Goal: Information Seeking & Learning: Learn about a topic

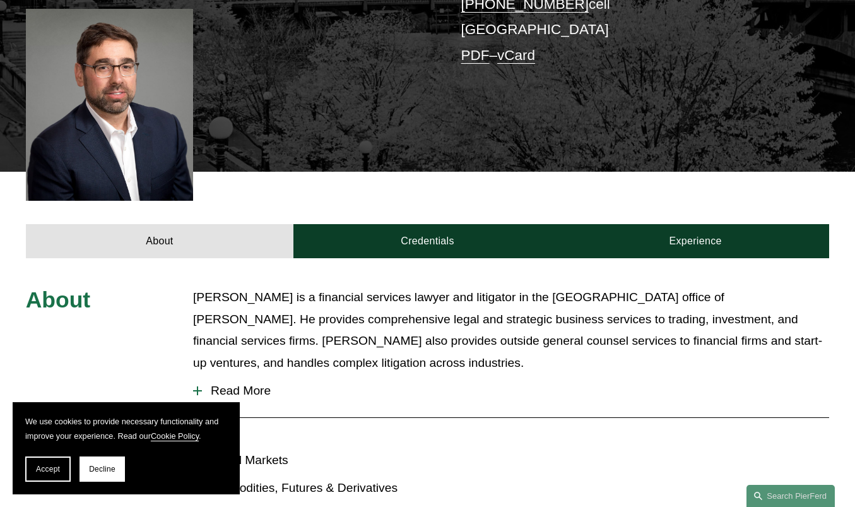
scroll to position [315, 0]
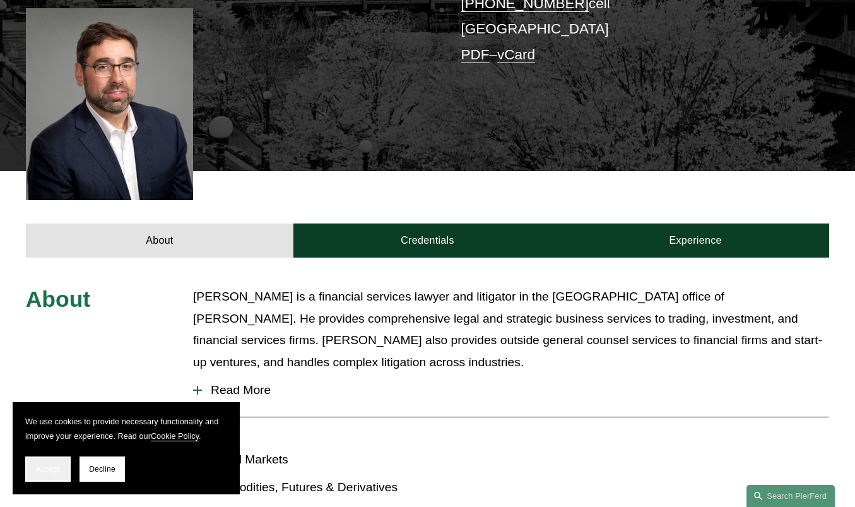
click at [63, 464] on button "Accept" at bounding box center [47, 468] width 45 height 25
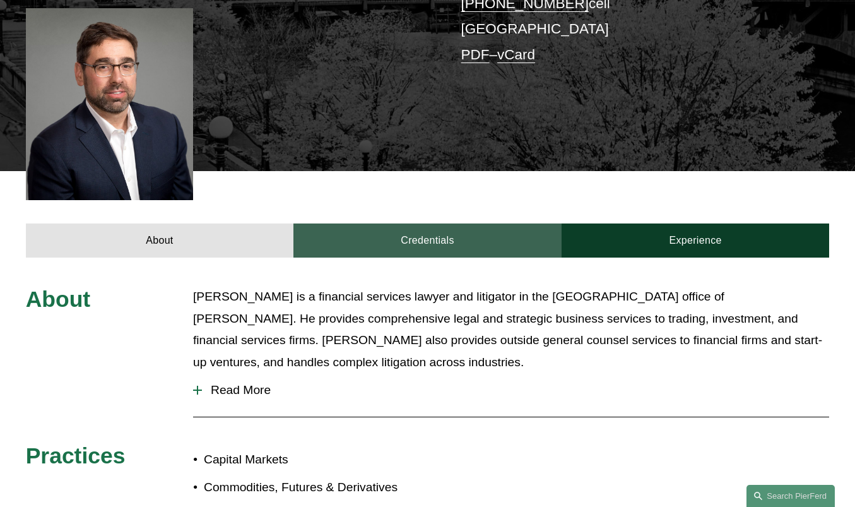
click at [451, 226] on link "Credentials" at bounding box center [427, 240] width 268 height 35
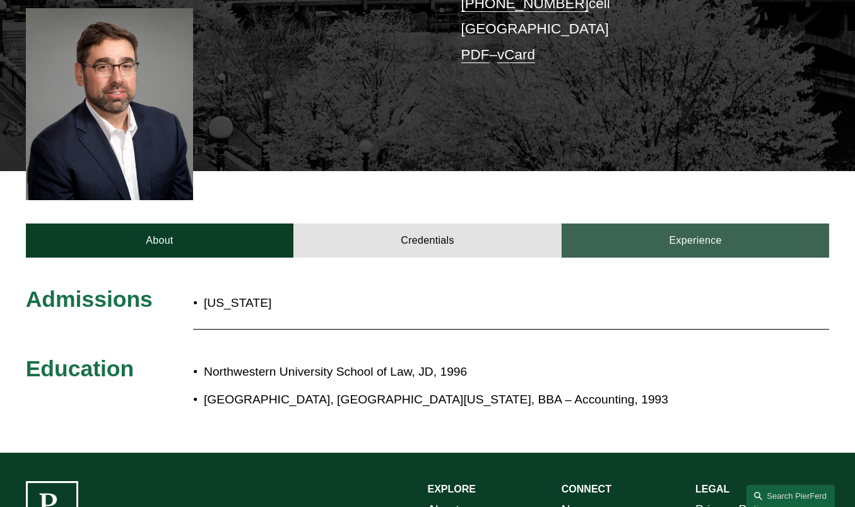
click at [659, 223] on link "Experience" at bounding box center [696, 240] width 268 height 35
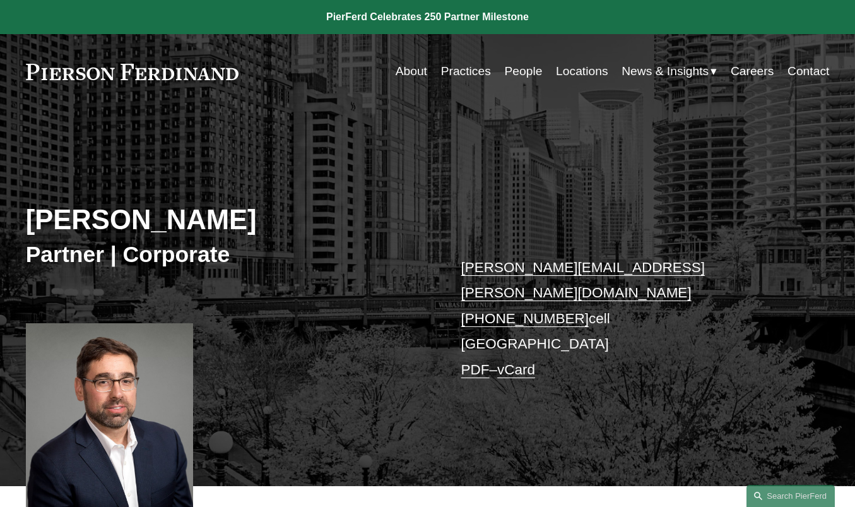
scroll to position [0, 0]
click at [471, 72] on link "Practices" at bounding box center [466, 71] width 50 height 25
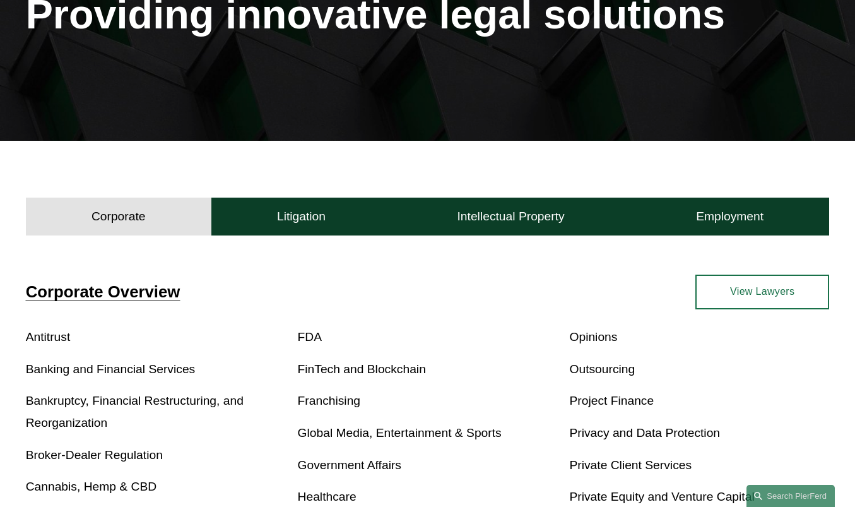
scroll to position [208, 0]
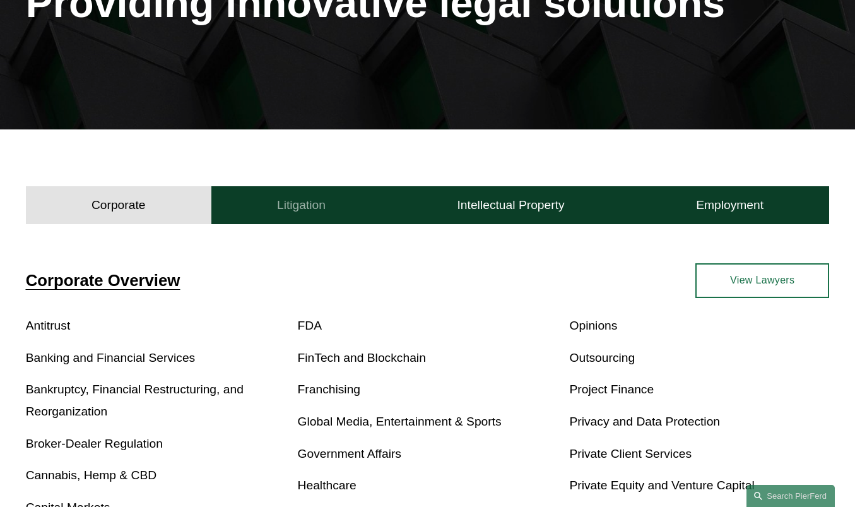
click at [339, 206] on button "Litigation" at bounding box center [301, 205] width 180 height 38
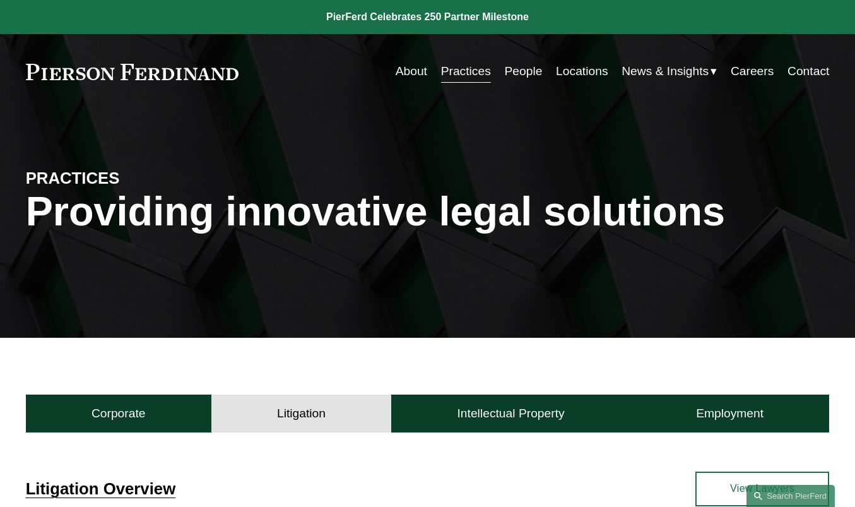
scroll to position [0, 0]
click at [565, 73] on link "Locations" at bounding box center [582, 71] width 52 height 25
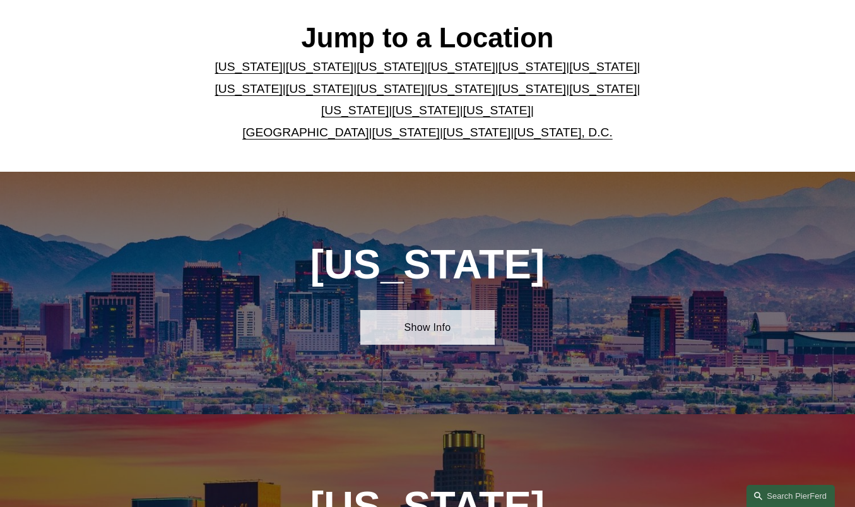
scroll to position [288, 0]
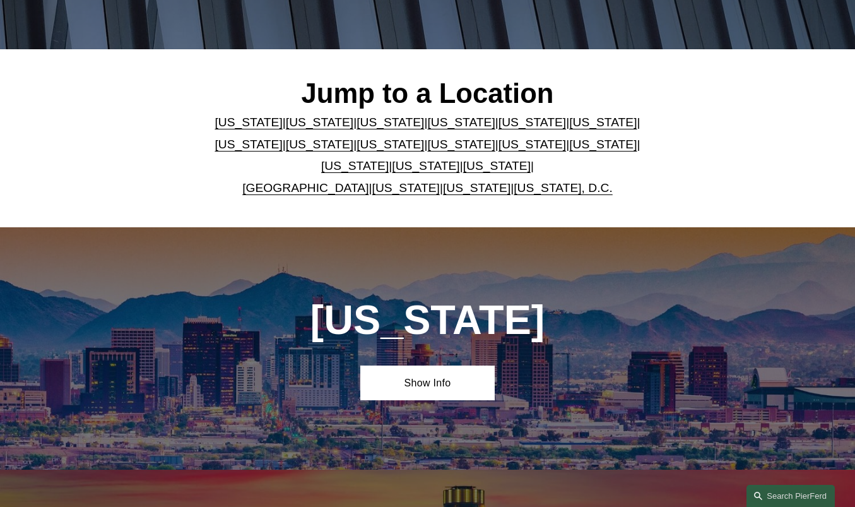
click at [282, 138] on link "[US_STATE]" at bounding box center [249, 144] width 68 height 13
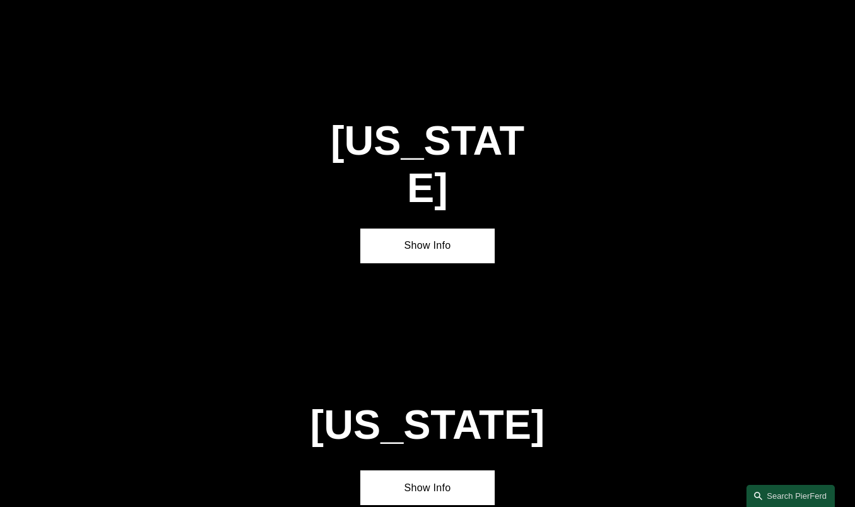
scroll to position [1965, 0]
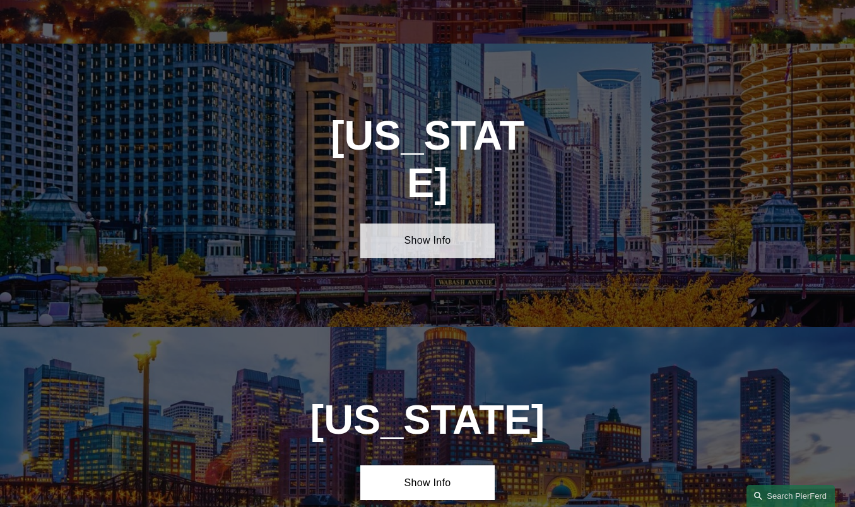
click at [421, 223] on link "Show Info" at bounding box center [427, 240] width 134 height 35
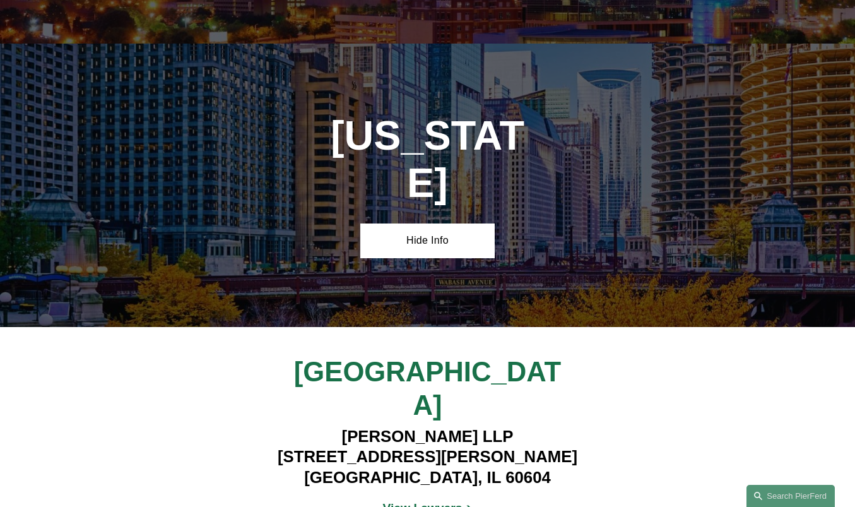
click at [398, 501] on strong "View Lawyers" at bounding box center [423, 507] width 80 height 13
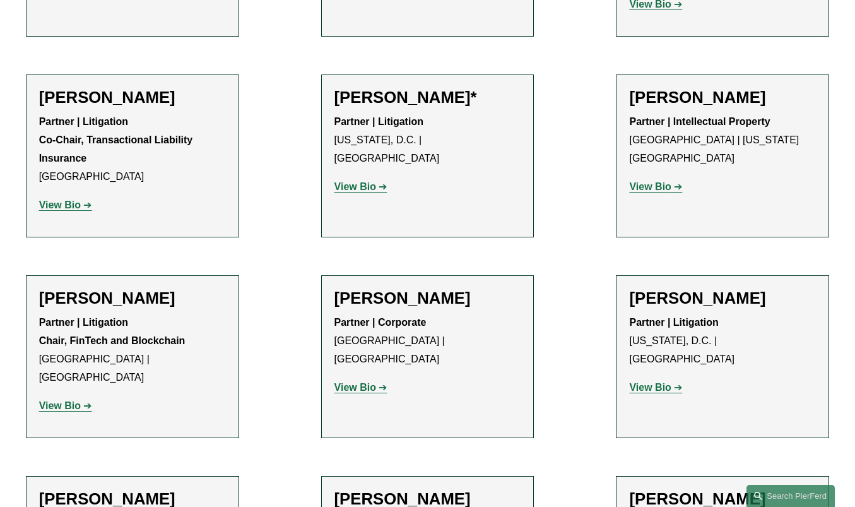
scroll to position [654, 0]
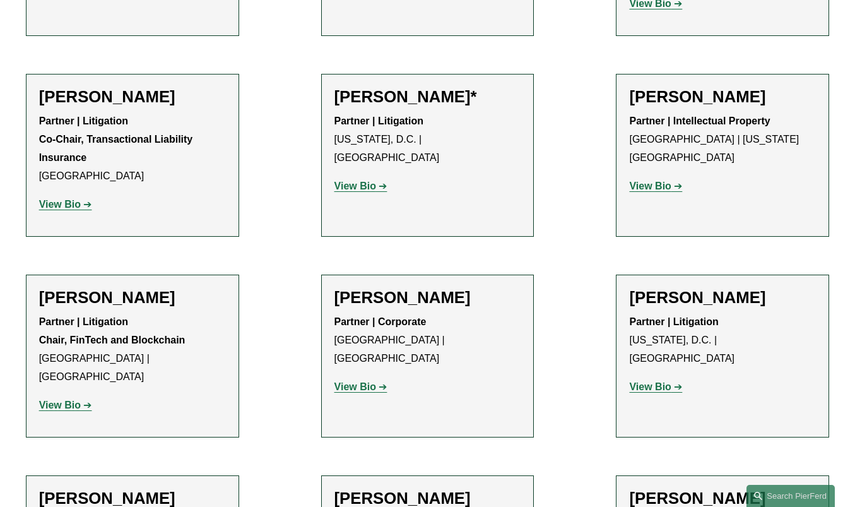
click at [582, 263] on ul "Filter Location [GEOGRAPHIC_DATA] [GEOGRAPHIC_DATA] All [GEOGRAPHIC_DATA] [GEOG…" at bounding box center [427, 256] width 855 height 1093
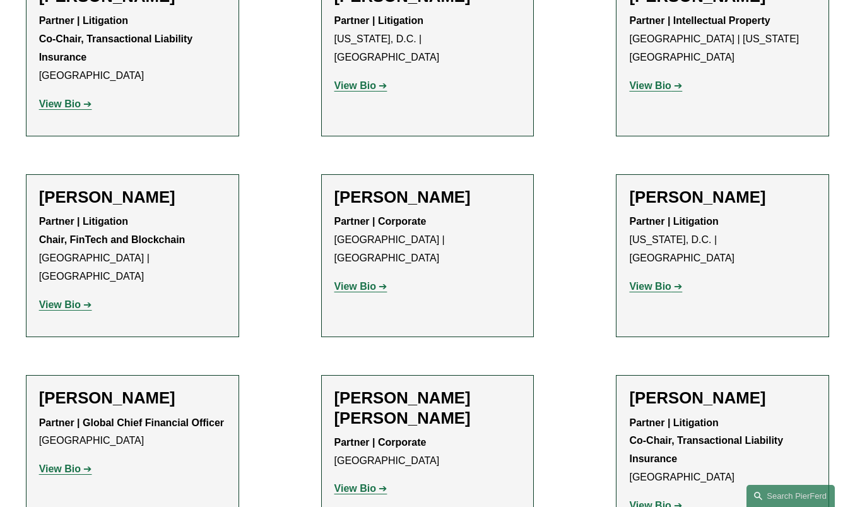
scroll to position [779, 0]
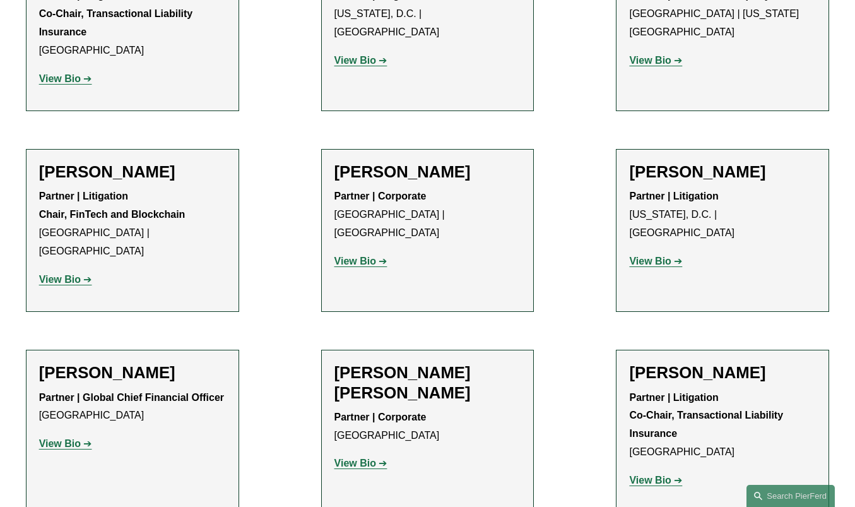
click at [652, 256] on strong "View Bio" at bounding box center [650, 261] width 42 height 11
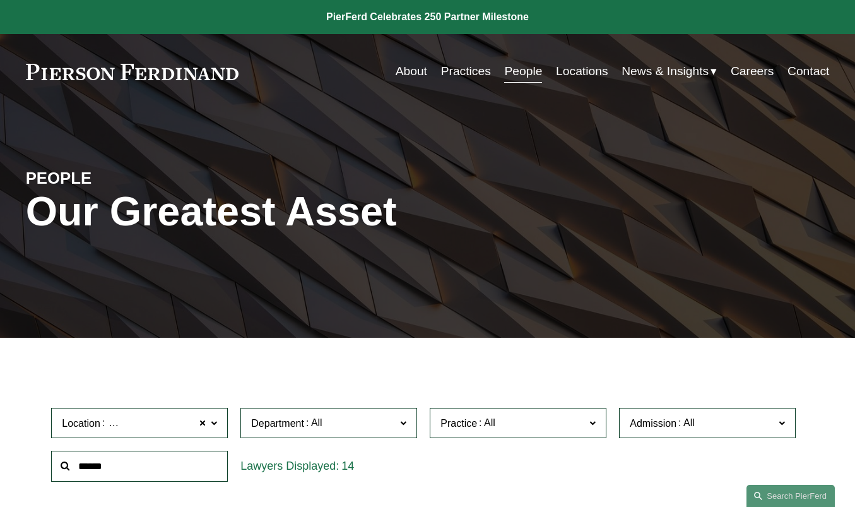
scroll to position [0, 0]
click at [521, 72] on link "People" at bounding box center [523, 71] width 38 height 25
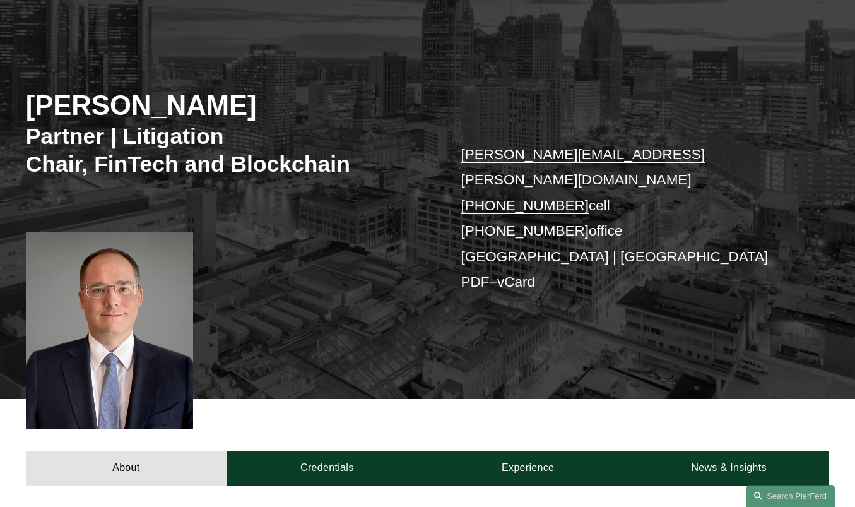
scroll to position [295, 0]
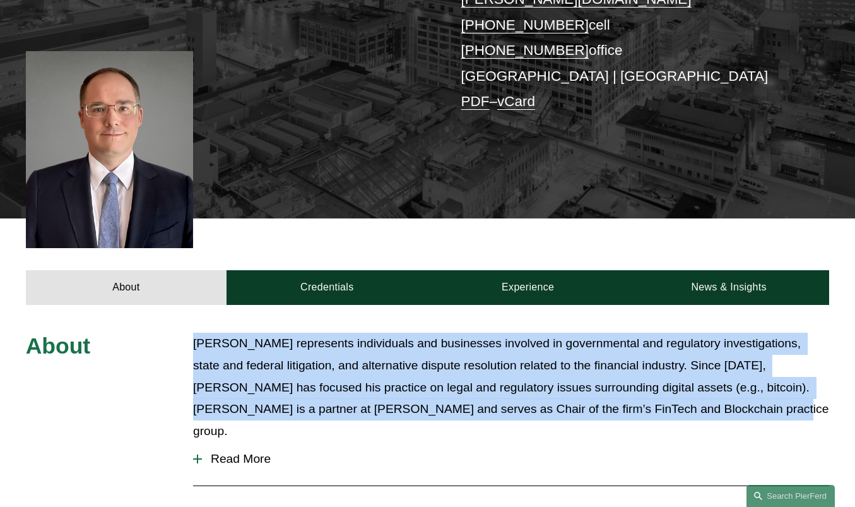
drag, startPoint x: 455, startPoint y: 310, endPoint x: 442, endPoint y: 391, distance: 81.2
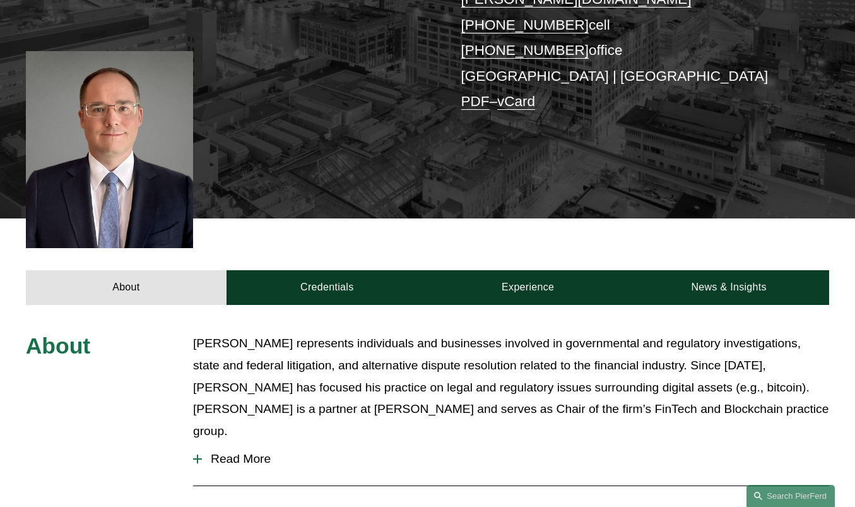
click at [442, 386] on p "[PERSON_NAME] represents individuals and businesses involved in governmental an…" at bounding box center [511, 387] width 636 height 109
click at [207, 476] on div at bounding box center [511, 484] width 636 height 17
click at [220, 452] on span "Read More" at bounding box center [515, 459] width 627 height 14
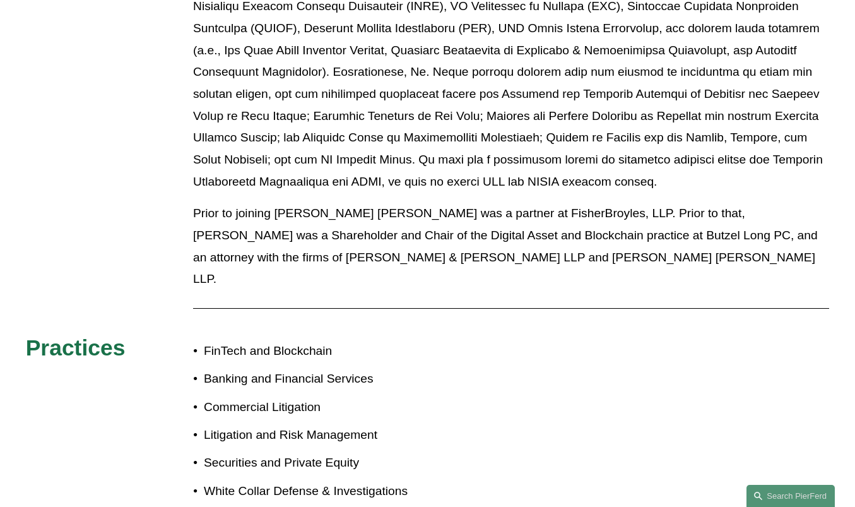
scroll to position [1063, 0]
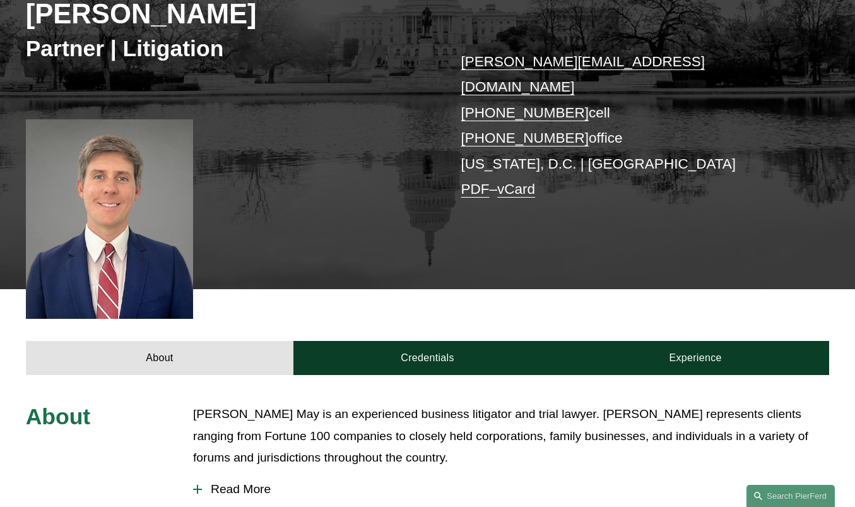
scroll to position [510, 0]
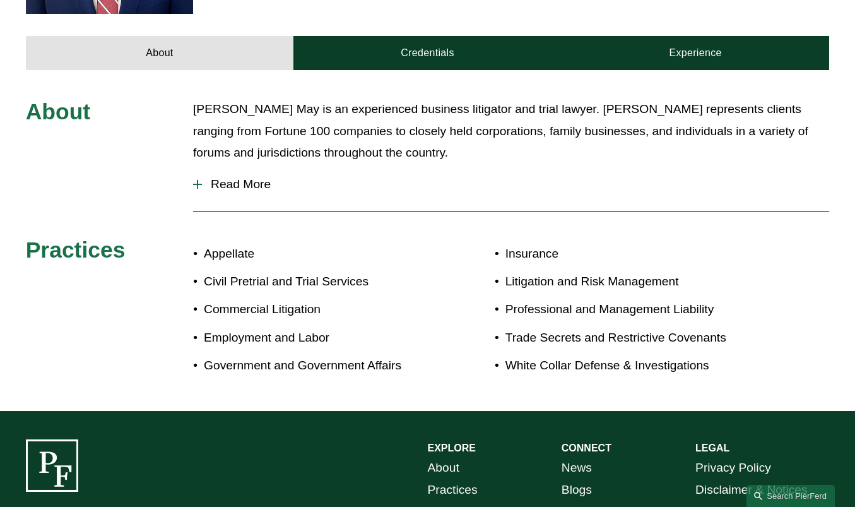
click at [230, 170] on button "Read More" at bounding box center [511, 184] width 636 height 33
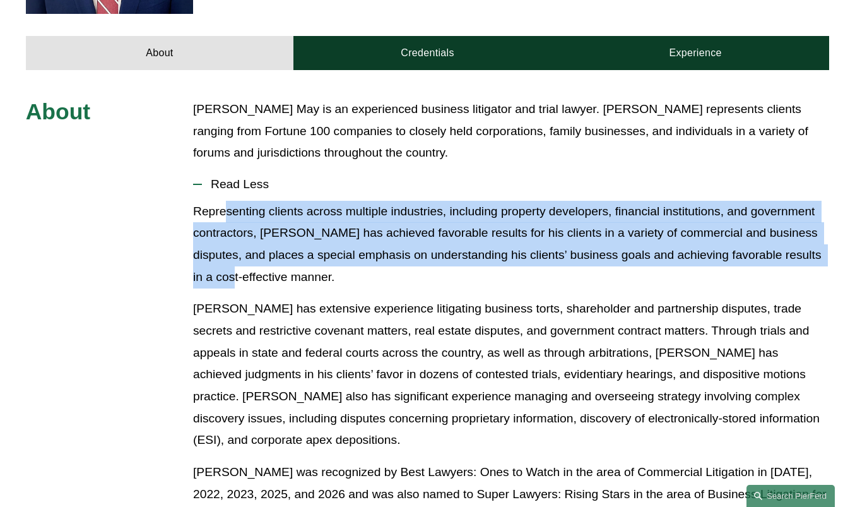
drag, startPoint x: 227, startPoint y: 184, endPoint x: 229, endPoint y: 245, distance: 61.2
click at [229, 245] on p "Representing clients across multiple industries, including property developers,…" at bounding box center [511, 245] width 636 height 88
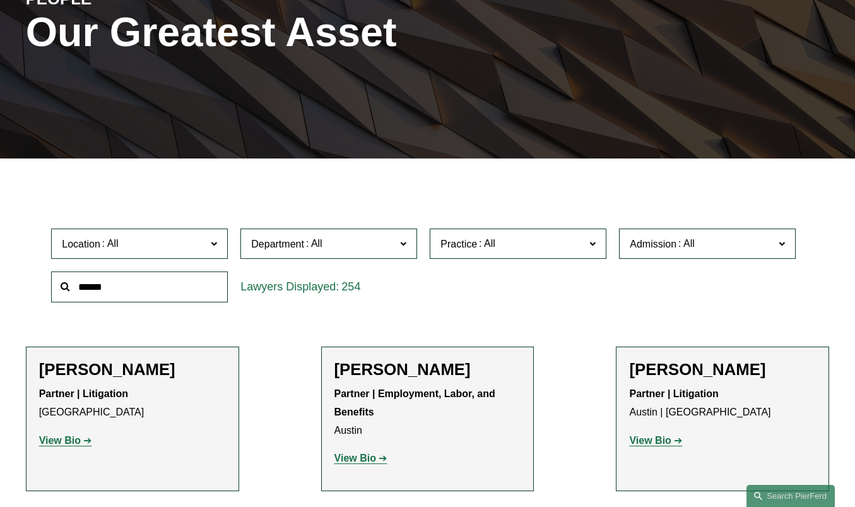
scroll to position [258, 0]
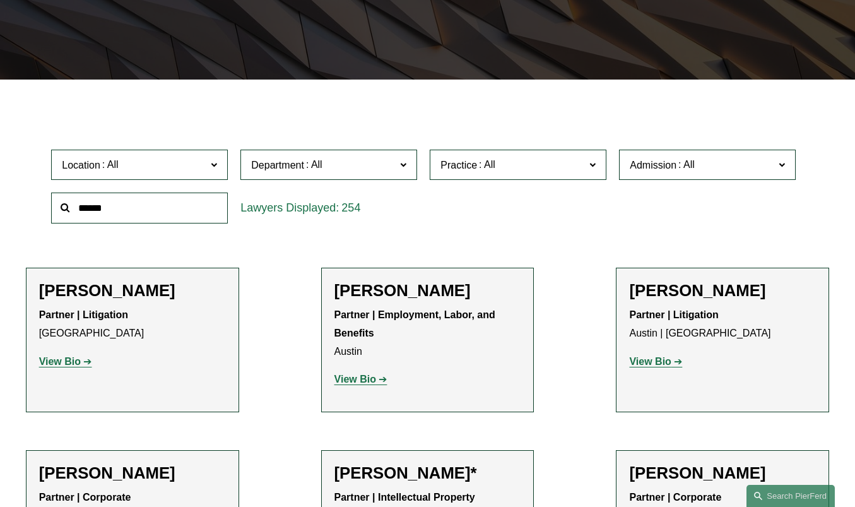
click at [653, 177] on label "Admission" at bounding box center [707, 165] width 177 height 31
click at [654, 170] on span "Admission" at bounding box center [653, 164] width 47 height 11
click at [310, 170] on span at bounding box center [314, 164] width 20 height 11
click at [450, 175] on label "Practice" at bounding box center [518, 165] width 177 height 31
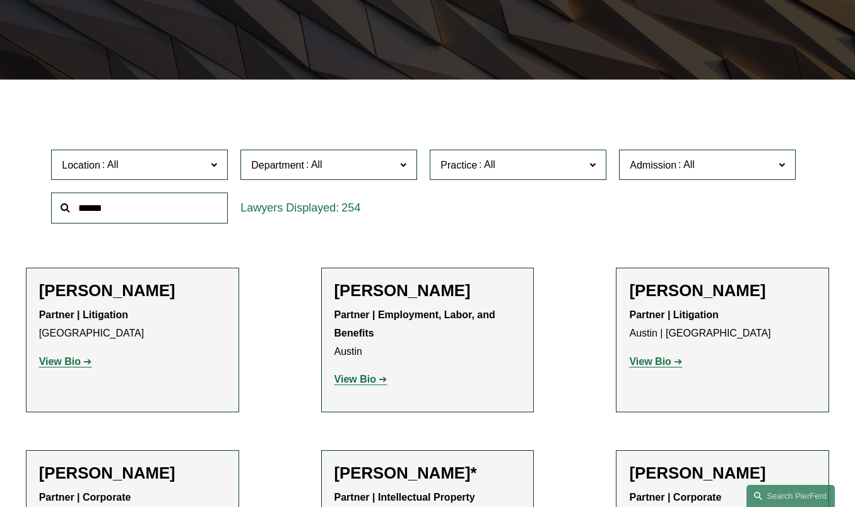
scroll to position [126, 0]
click at [0, 0] on link "Broker-Dealer Regulation" at bounding box center [0, 0] width 0 height 0
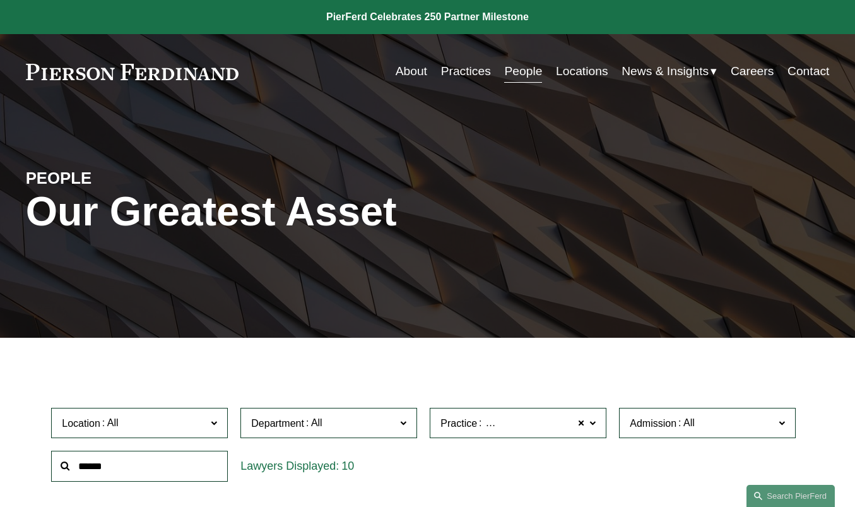
click at [751, 68] on link "Careers" at bounding box center [752, 71] width 43 height 25
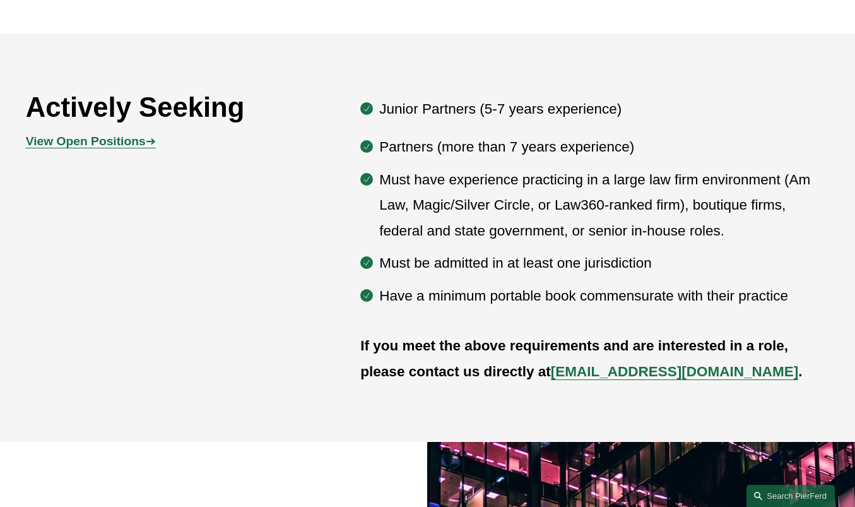
scroll to position [639, 0]
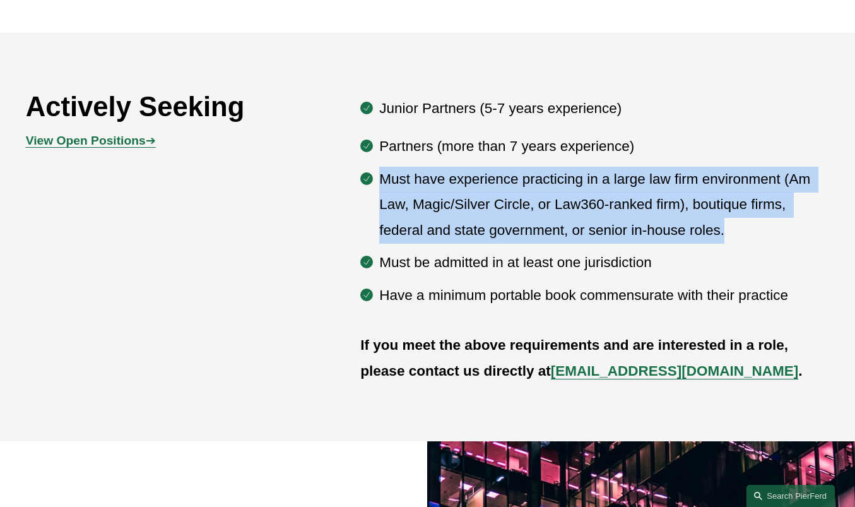
drag, startPoint x: 392, startPoint y: 179, endPoint x: 731, endPoint y: 226, distance: 342.1
click at [731, 226] on p "Must have experience practicing in a large law firm environment (Am Law, Magic/…" at bounding box center [604, 205] width 450 height 77
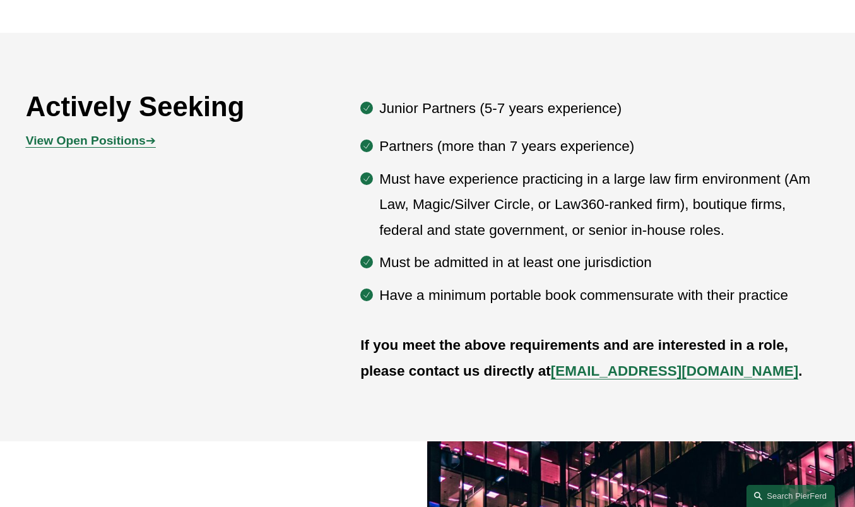
click at [575, 286] on p "Have a minimum portable book commensurate with their practice" at bounding box center [604, 296] width 450 height 26
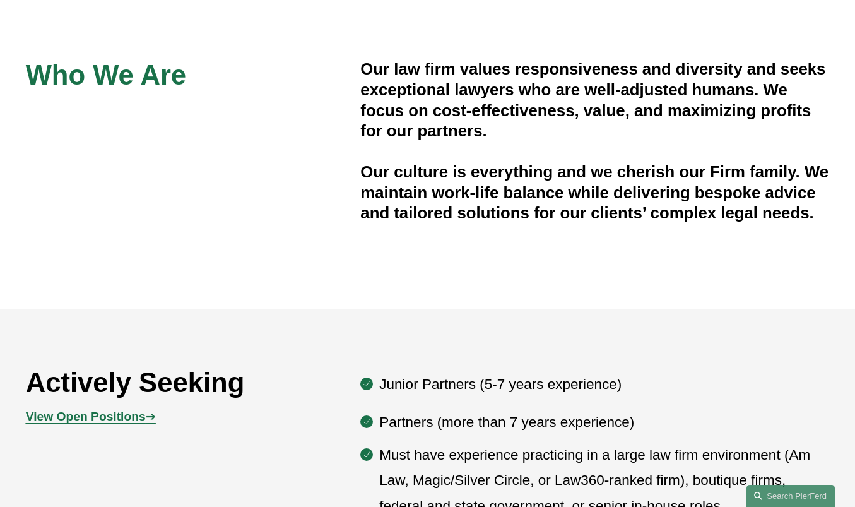
scroll to position [360, 0]
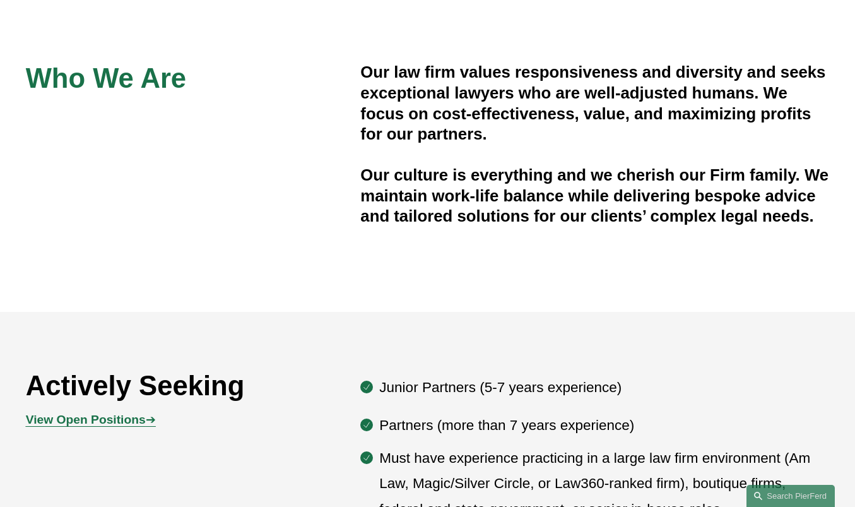
click at [96, 420] on strong "View Open Positions" at bounding box center [86, 419] width 120 height 13
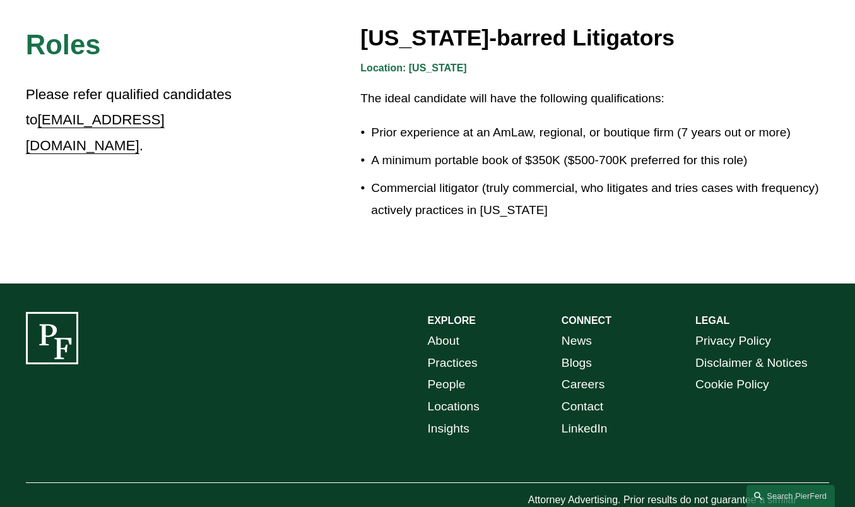
scroll to position [2210, 0]
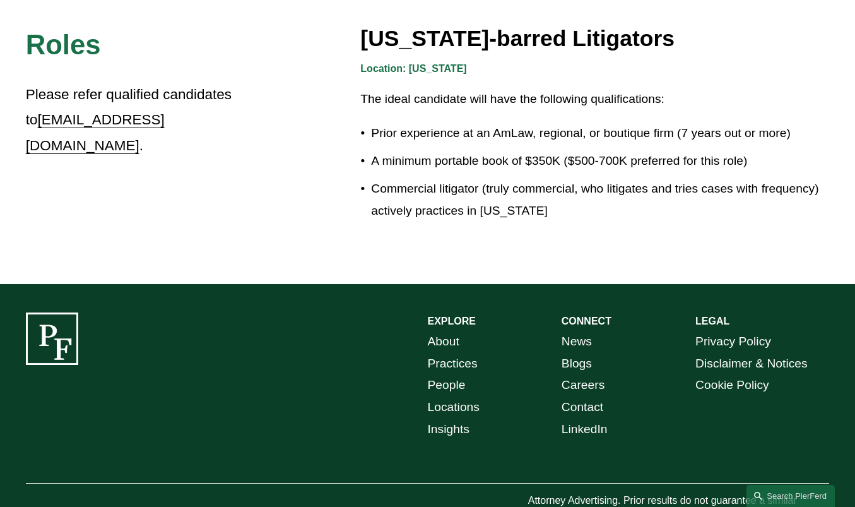
click at [431, 331] on link "About" at bounding box center [444, 342] width 32 height 22
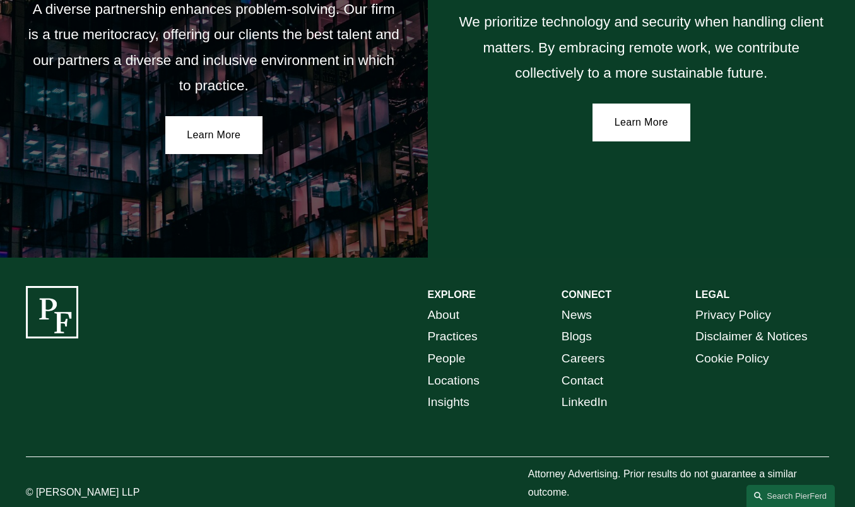
scroll to position [2122, 0]
